Goal: Navigation & Orientation: Find specific page/section

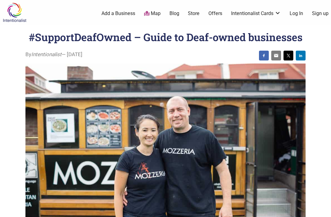
click at [138, 147] on img at bounding box center [165, 156] width 280 height 187
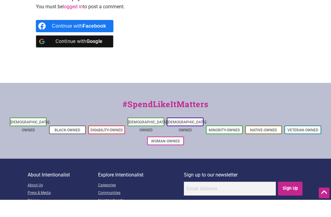
scroll to position [512, 0]
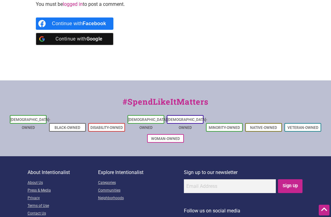
click at [138, 117] on link "[DEMOGRAPHIC_DATA]-Owned" at bounding box center [148, 123] width 40 height 12
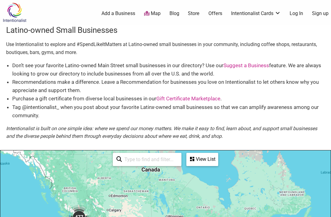
click at [241, 66] on link "Suggest a Business" at bounding box center [246, 65] width 46 height 6
click at [183, 100] on link "Gift Certificate Marketplace" at bounding box center [188, 98] width 64 height 6
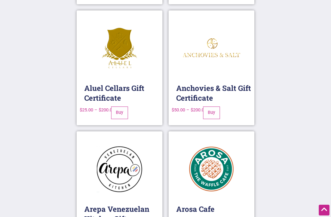
scroll to position [814, 0]
